Goal: Task Accomplishment & Management: Manage account settings

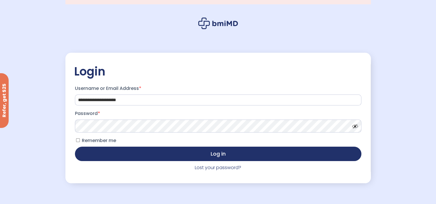
scroll to position [21, 0]
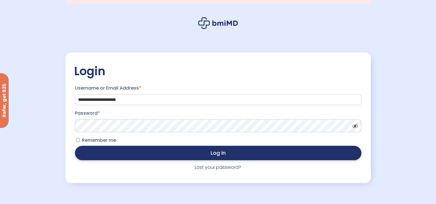
click at [202, 156] on button "Log in" at bounding box center [218, 153] width 286 height 14
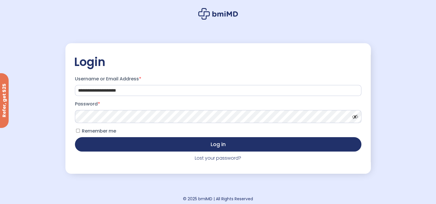
scroll to position [32, 0]
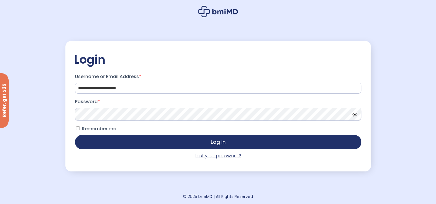
click at [205, 158] on link "Lost your password?" at bounding box center [218, 155] width 46 height 7
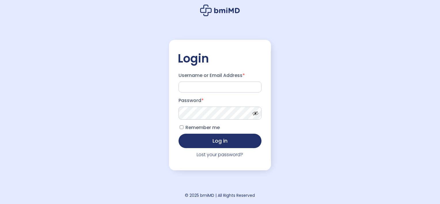
click at [334, 10] on div "Login Username or Email Address * Password * Remember me Log in Lost your passw…" at bounding box center [220, 102] width 440 height 204
click at [234, 90] on input "Username or Email Address *" at bounding box center [219, 86] width 83 height 11
type input "**********"
click at [255, 114] on span at bounding box center [254, 112] width 9 height 4
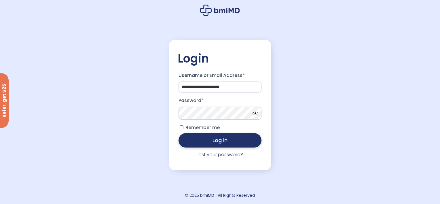
click at [238, 139] on button "Log in" at bounding box center [219, 140] width 83 height 14
click at [198, 143] on button "Log in" at bounding box center [219, 140] width 83 height 14
